Goal: Task Accomplishment & Management: Use online tool/utility

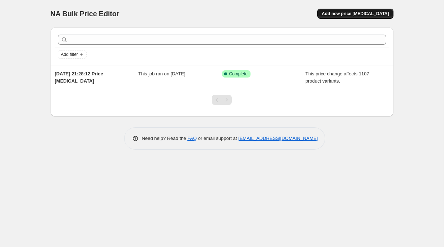
click at [351, 16] on span "Add new price [MEDICAL_DATA]" at bounding box center [355, 14] width 67 height 6
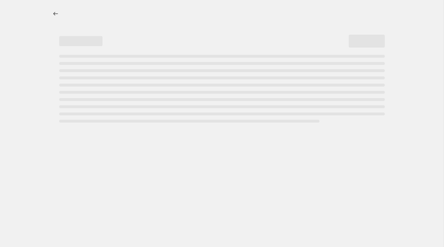
select select "percentage"
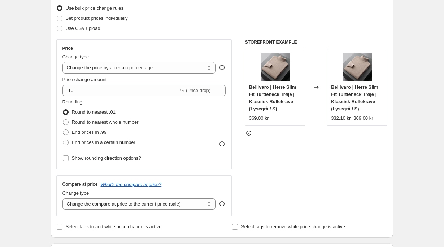
scroll to position [95, 0]
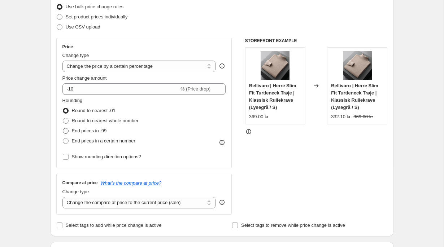
click at [92, 133] on span "End prices in .99" at bounding box center [89, 130] width 35 height 5
click at [63, 129] on input "End prices in .99" at bounding box center [63, 128] width 0 height 0
radio input "true"
click at [109, 142] on span "End prices in a certain number" at bounding box center [104, 140] width 64 height 5
click at [63, 139] on input "End prices in a certain number" at bounding box center [63, 138] width 0 height 0
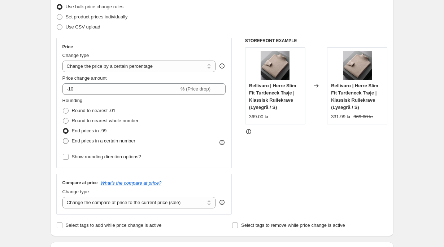
radio input "true"
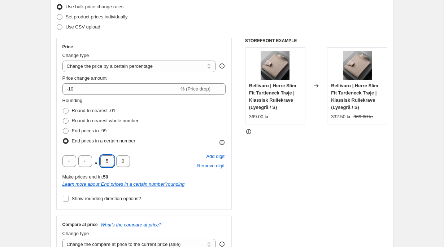
click at [109, 163] on input "5" at bounding box center [107, 162] width 14 height 12
type input "0"
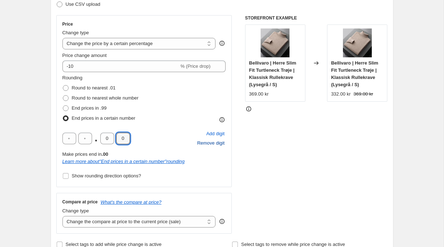
scroll to position [119, 0]
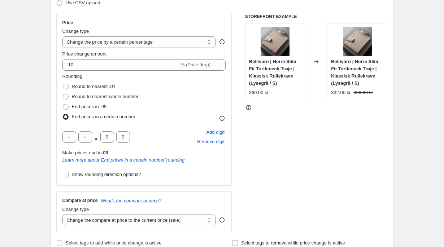
click at [266, 162] on div "STOREFRONT EXAMPLE Bellivaro | Herre Slim Fit Turtleneck Trøje | Klassisk Rulle…" at bounding box center [316, 123] width 143 height 219
click at [140, 175] on span "Show rounding direction options?" at bounding box center [106, 174] width 69 height 5
click at [69, 175] on input "Show rounding direction options?" at bounding box center [66, 175] width 6 height 6
checkbox input "true"
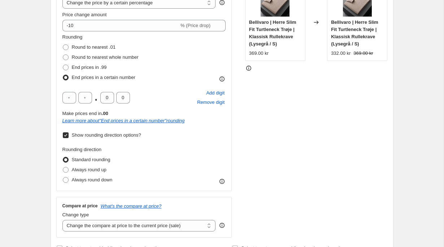
scroll to position [163, 0]
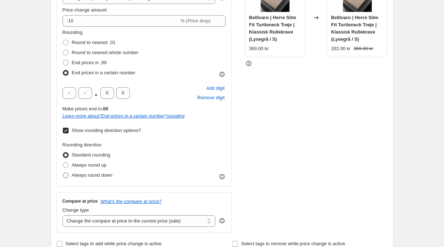
click at [100, 179] on label "Always round down" at bounding box center [87, 175] width 50 height 10
click at [63, 173] on input "Always round down" at bounding box center [63, 173] width 0 height 0
radio input "true"
click at [100, 166] on span "Always round up" at bounding box center [89, 165] width 35 height 5
click at [63, 163] on input "Always round up" at bounding box center [63, 163] width 0 height 0
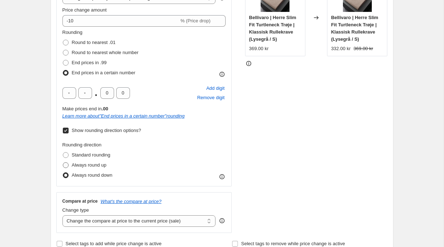
radio input "true"
click at [97, 177] on span "Always round down" at bounding box center [92, 175] width 41 height 5
click at [63, 173] on input "Always round down" at bounding box center [63, 173] width 0 height 0
radio input "true"
click at [98, 165] on span "Always round up" at bounding box center [89, 165] width 35 height 5
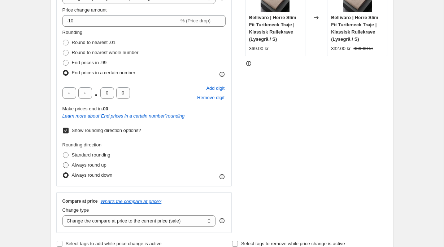
click at [63, 163] on input "Always round up" at bounding box center [63, 163] width 0 height 0
radio input "true"
click at [99, 158] on span "Standard rounding" at bounding box center [91, 154] width 39 height 5
click at [63, 153] on input "Standard rounding" at bounding box center [63, 152] width 0 height 0
radio input "true"
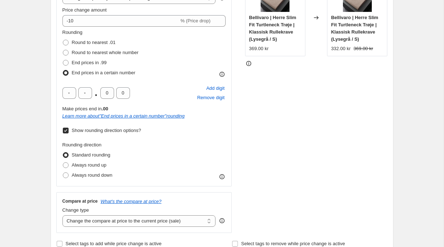
click at [128, 132] on span "Show rounding direction options?" at bounding box center [106, 130] width 69 height 5
click at [69, 132] on input "Show rounding direction options?" at bounding box center [66, 131] width 6 height 6
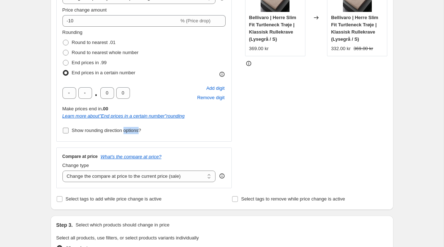
click at [128, 132] on span "Show rounding direction options?" at bounding box center [106, 130] width 69 height 5
click at [69, 132] on input "Show rounding direction options?" at bounding box center [66, 131] width 6 height 6
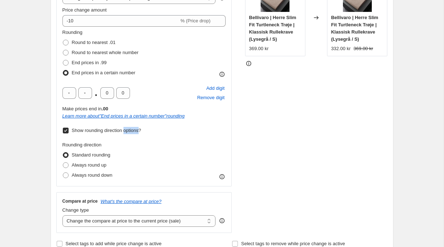
click at [128, 132] on span "Show rounding direction options?" at bounding box center [106, 130] width 69 height 5
click at [69, 132] on input "Show rounding direction options?" at bounding box center [66, 131] width 6 height 6
checkbox input "false"
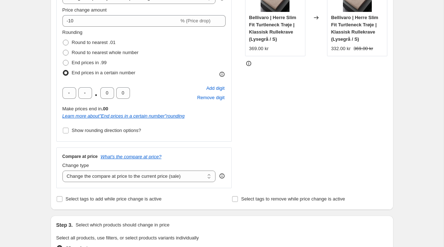
click at [322, 132] on div "STOREFRONT EXAMPLE Bellivaro | Herre Slim Fit Turtleneck Trøje | Klassisk Rulle…" at bounding box center [316, 79] width 143 height 219
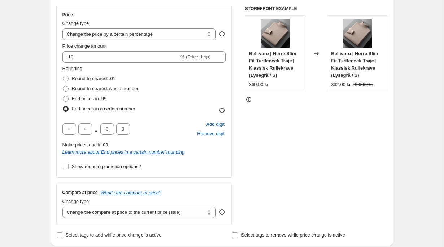
scroll to position [122, 0]
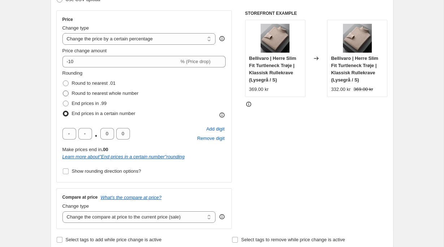
click at [99, 94] on span "Round to nearest whole number" at bounding box center [105, 93] width 67 height 5
click at [63, 91] on input "Round to nearest whole number" at bounding box center [63, 91] width 0 height 0
radio input "true"
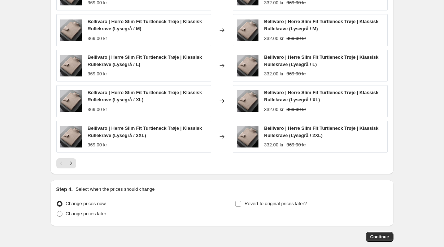
scroll to position [454, 0]
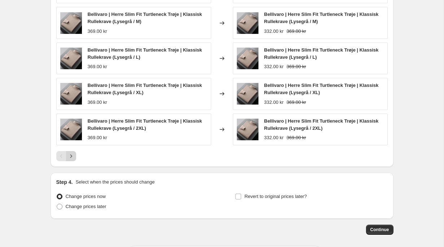
click at [71, 156] on icon "Next" at bounding box center [71, 156] width 7 height 7
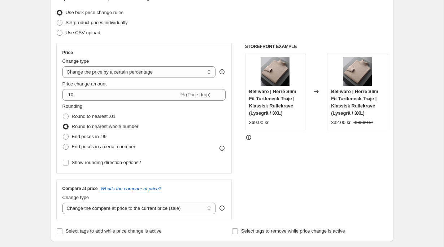
scroll to position [86, 0]
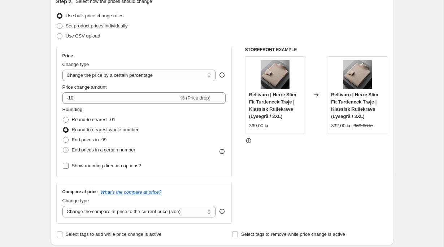
click at [106, 165] on span "Show rounding direction options?" at bounding box center [106, 165] width 69 height 5
click at [69, 165] on input "Show rounding direction options?" at bounding box center [66, 166] width 6 height 6
checkbox input "true"
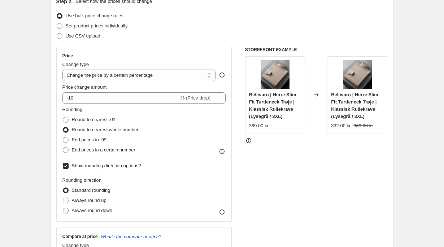
click at [98, 214] on span "Always round down" at bounding box center [92, 210] width 41 height 7
click at [63, 208] on input "Always round down" at bounding box center [63, 208] width 0 height 0
radio input "true"
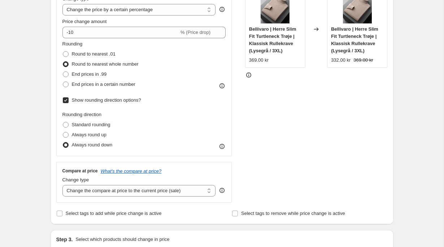
scroll to position [151, 0]
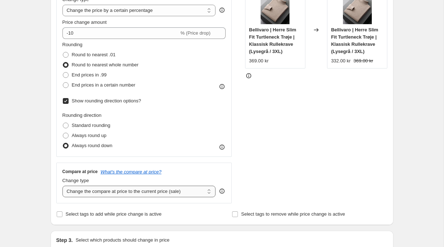
click at [136, 192] on select "Change the compare at price to the current price (sale) Change the compare at p…" at bounding box center [138, 192] width 153 height 12
select select "no_change"
click at [62, 186] on select "Change the compare at price to the current price (sale) Change the compare at p…" at bounding box center [138, 192] width 153 height 12
click at [277, 156] on div "STOREFRONT EXAMPLE Bellivaro | Herre Slim Fit Turtleneck Trøje | Klassisk Rulle…" at bounding box center [316, 93] width 143 height 222
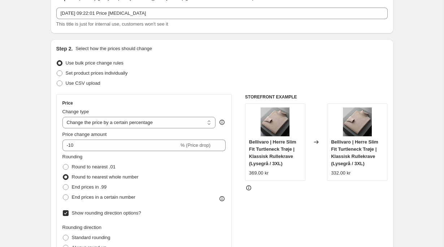
scroll to position [38, 0]
click at [111, 169] on span "Round to nearest .01" at bounding box center [94, 167] width 44 height 5
click at [63, 165] on input "Round to nearest .01" at bounding box center [63, 165] width 0 height 0
radio input "true"
click at [105, 183] on label "End prices in .99" at bounding box center [84, 188] width 44 height 10
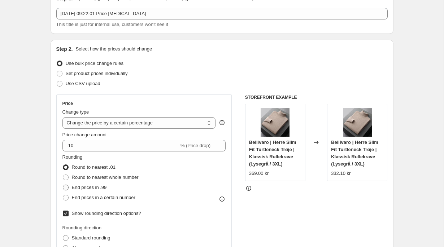
click at [63, 185] on input "End prices in .99" at bounding box center [63, 185] width 0 height 0
radio input "true"
click at [104, 192] on label "End prices in .99" at bounding box center [84, 188] width 44 height 10
click at [63, 185] on input "End prices in .99" at bounding box center [63, 185] width 0 height 0
click at [109, 197] on span "End prices in a certain number" at bounding box center [104, 197] width 64 height 5
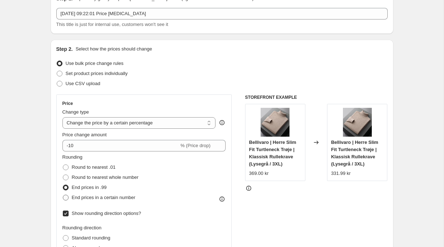
click at [63, 195] on input "End prices in a certain number" at bounding box center [63, 195] width 0 height 0
radio input "true"
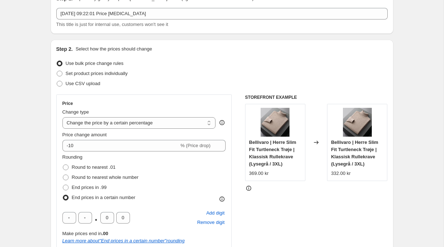
click at [90, 212] on div ". 0 0 Add digit Remove digit" at bounding box center [144, 218] width 164 height 19
click at [88, 216] on input "text" at bounding box center [85, 218] width 14 height 12
type input "9"
click at [311, 208] on div "STOREFRONT EXAMPLE Bellivaro | Herre Slim Fit Turtleneck Trøje | Klassisk Rulle…" at bounding box center [316, 227] width 143 height 264
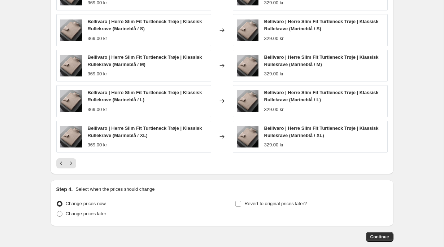
scroll to position [532, 0]
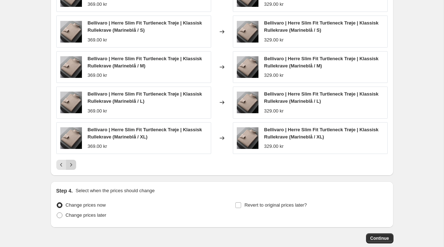
click at [74, 164] on icon "Next" at bounding box center [71, 164] width 7 height 7
click at [73, 163] on icon "Next" at bounding box center [71, 164] width 7 height 7
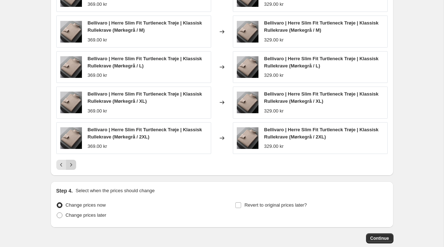
click at [73, 163] on icon "Next" at bounding box center [71, 164] width 7 height 7
click at [74, 163] on icon "Next" at bounding box center [71, 164] width 7 height 7
click at [74, 161] on button "Next" at bounding box center [71, 165] width 10 height 10
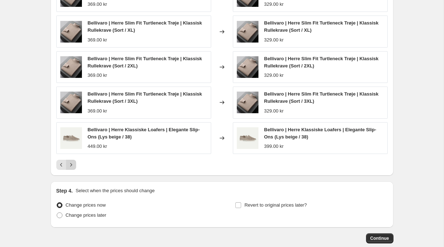
click at [74, 161] on button "Next" at bounding box center [71, 165] width 10 height 10
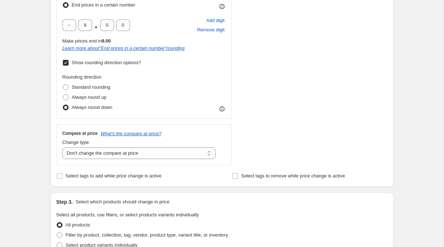
scroll to position [227, 0]
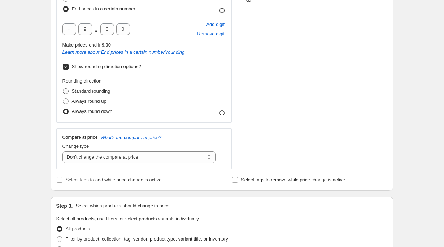
click at [92, 93] on span "Standard rounding" at bounding box center [91, 90] width 39 height 5
click at [63, 89] on input "Standard rounding" at bounding box center [63, 88] width 0 height 0
radio input "true"
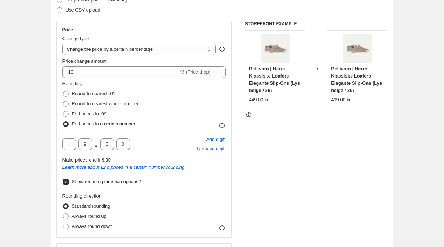
scroll to position [132, 0]
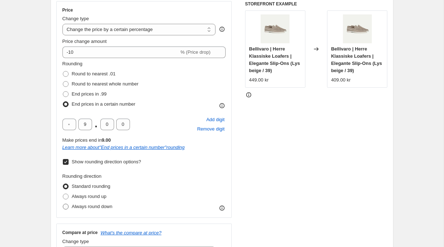
click at [98, 205] on span "Always round down" at bounding box center [92, 206] width 41 height 5
click at [63, 204] on input "Always round down" at bounding box center [63, 204] width 0 height 0
radio input "true"
click at [276, 208] on div "STOREFRONT EXAMPLE Bellivaro | Herre Klassiske Loafers | Elegante Slip-Ons (Lys…" at bounding box center [316, 133] width 143 height 264
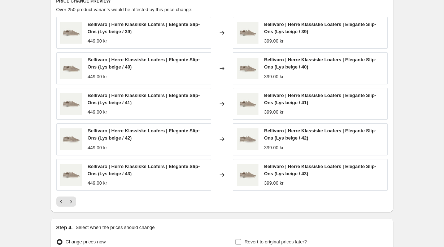
scroll to position [573, 0]
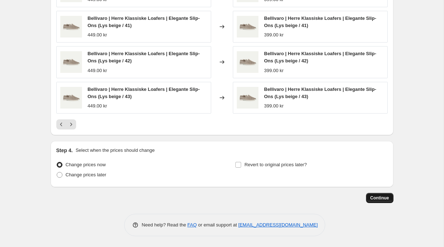
click at [372, 198] on span "Continue" at bounding box center [380, 198] width 19 height 6
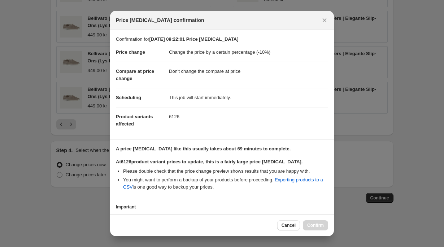
scroll to position [52, 0]
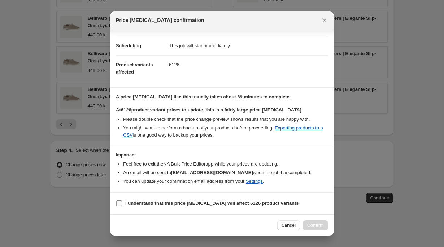
click at [223, 204] on b "I understand that this price [MEDICAL_DATA] will affect 6126 product variants" at bounding box center [212, 203] width 174 height 5
click at [122, 204] on input "I understand that this price [MEDICAL_DATA] will affect 6126 product variants" at bounding box center [119, 204] width 6 height 6
checkbox input "true"
click at [319, 226] on span "Confirm" at bounding box center [315, 226] width 17 height 6
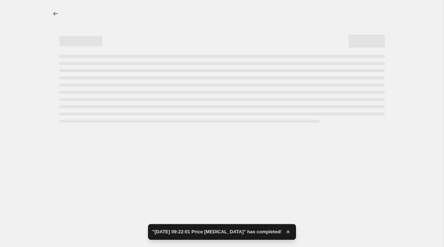
select select "percentage"
select select "no_change"
